Goal: Task Accomplishment & Management: Manage account settings

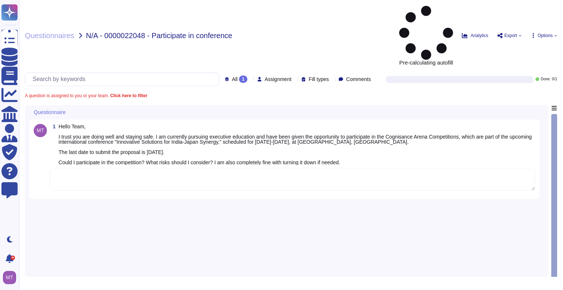
click at [75, 168] on textarea at bounding box center [292, 179] width 485 height 23
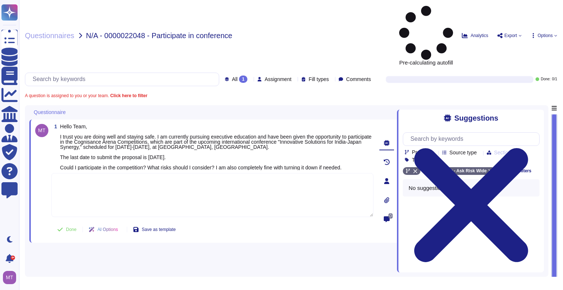
paste textarea "For your reference, we are sharing with you the Firm’s Outside Activities Polic…"
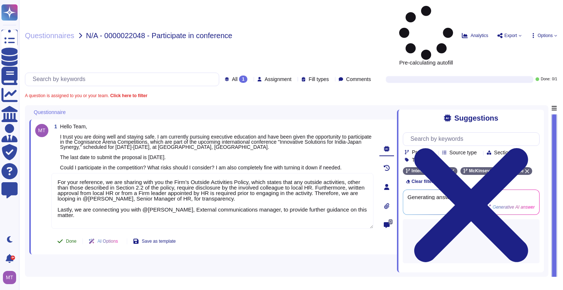
type textarea "For your reference, we are sharing with you the Firm’s Outside Activities Polic…"
click at [67, 234] on button "Done" at bounding box center [66, 241] width 31 height 15
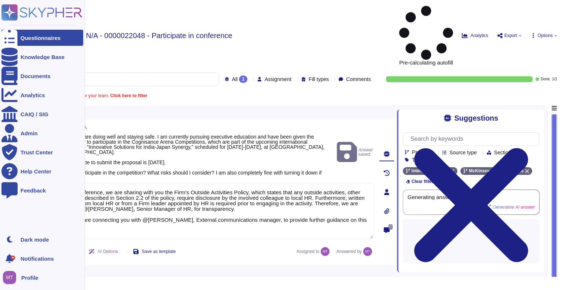
click at [18, 39] on div "Questionnaires" at bounding box center [42, 38] width 82 height 16
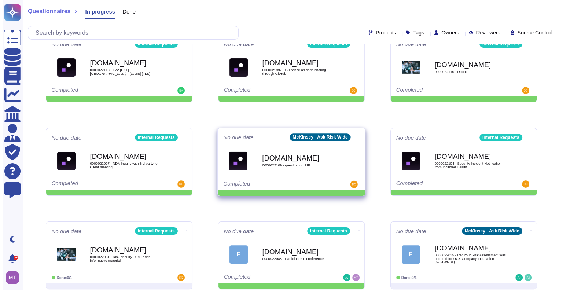
scroll to position [147, 0]
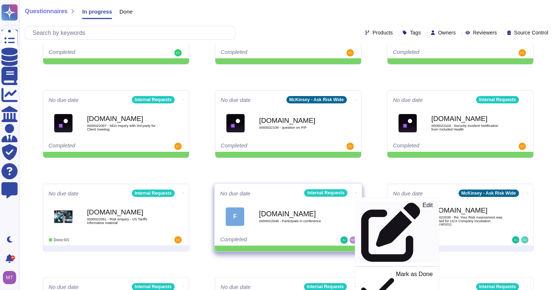
click at [422, 204] on p "Edit" at bounding box center [427, 231] width 10 height 59
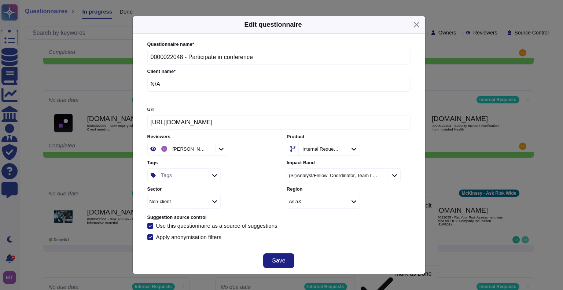
click at [171, 177] on div "Tags" at bounding box center [182, 174] width 47 height 13
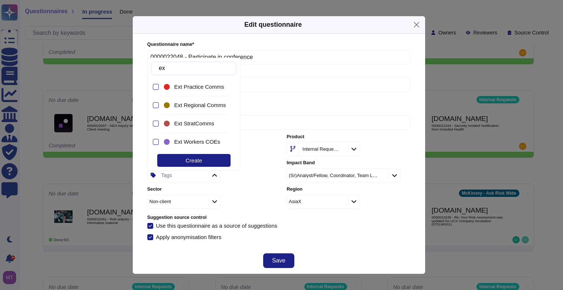
type input "ext"
click at [205, 105] on span "Ext Regional Comms" at bounding box center [200, 105] width 52 height 7
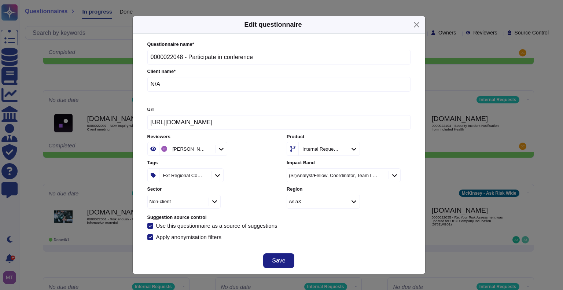
click at [258, 174] on div "Ext Regional Comms" at bounding box center [208, 175] width 123 height 14
click at [220, 177] on icon at bounding box center [217, 175] width 5 height 6
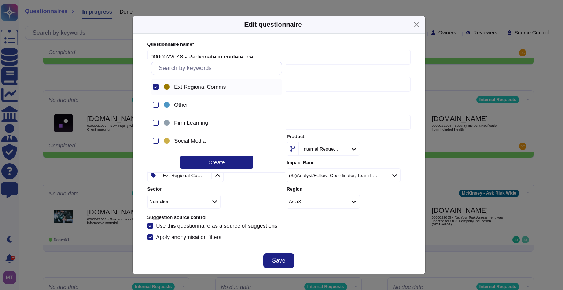
click at [194, 71] on input "text" at bounding box center [218, 68] width 126 height 13
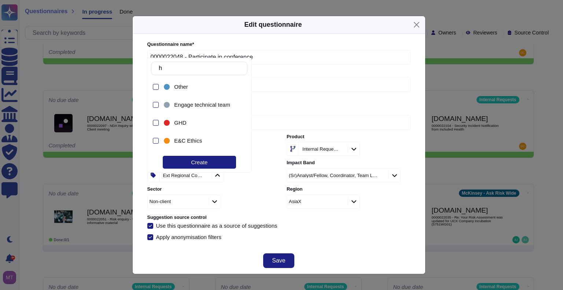
type input "hr"
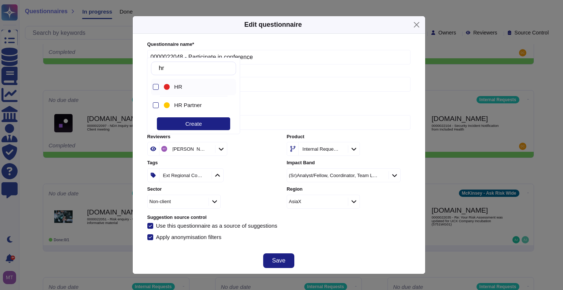
click at [197, 85] on div "HR" at bounding box center [199, 87] width 51 height 7
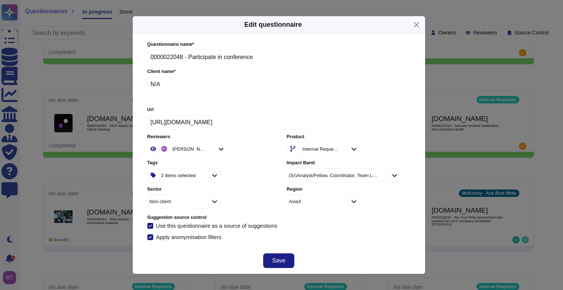
click at [256, 157] on div "Reviewers [PERSON_NAME] Product Internal Requests Tags 2 items selected Impact …" at bounding box center [278, 170] width 263 height 75
click at [281, 263] on span "Save" at bounding box center [278, 260] width 13 height 6
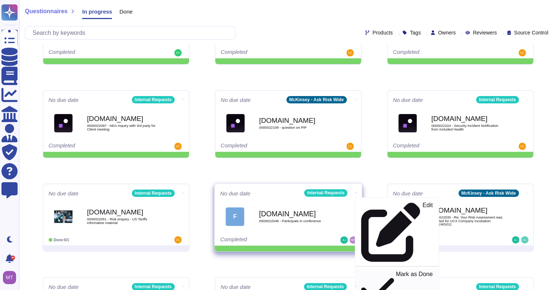
click at [396, 271] on p "Mark as Done" at bounding box center [414, 289] width 37 height 37
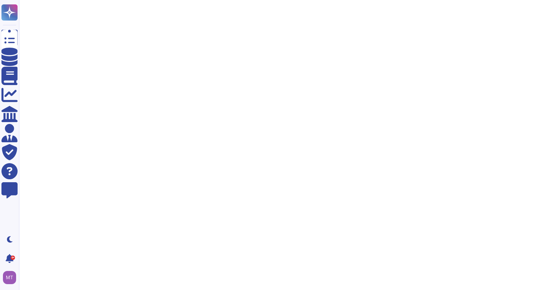
scroll to position [0, 0]
